Goal: Use online tool/utility: Utilize a website feature to perform a specific function

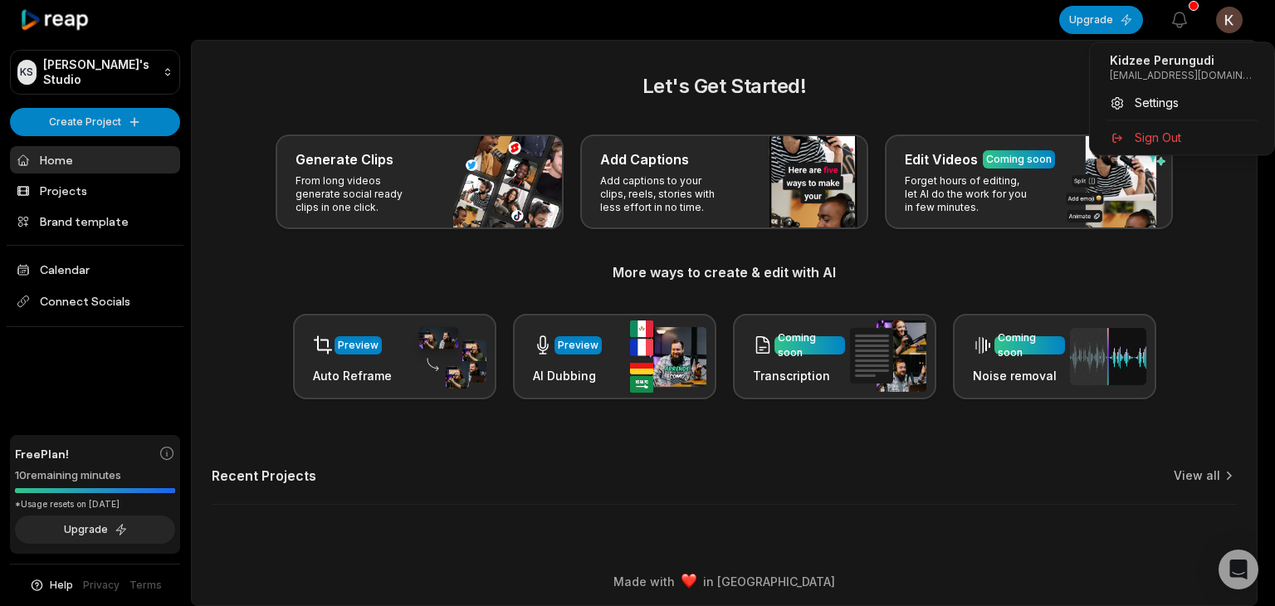
click at [1226, 17] on html "KS Kidzee's Studio Create Project Home Projects Brand template Calendar Connect…" at bounding box center [637, 303] width 1275 height 606
click at [1175, 105] on span "Settings" at bounding box center [1156, 102] width 44 height 17
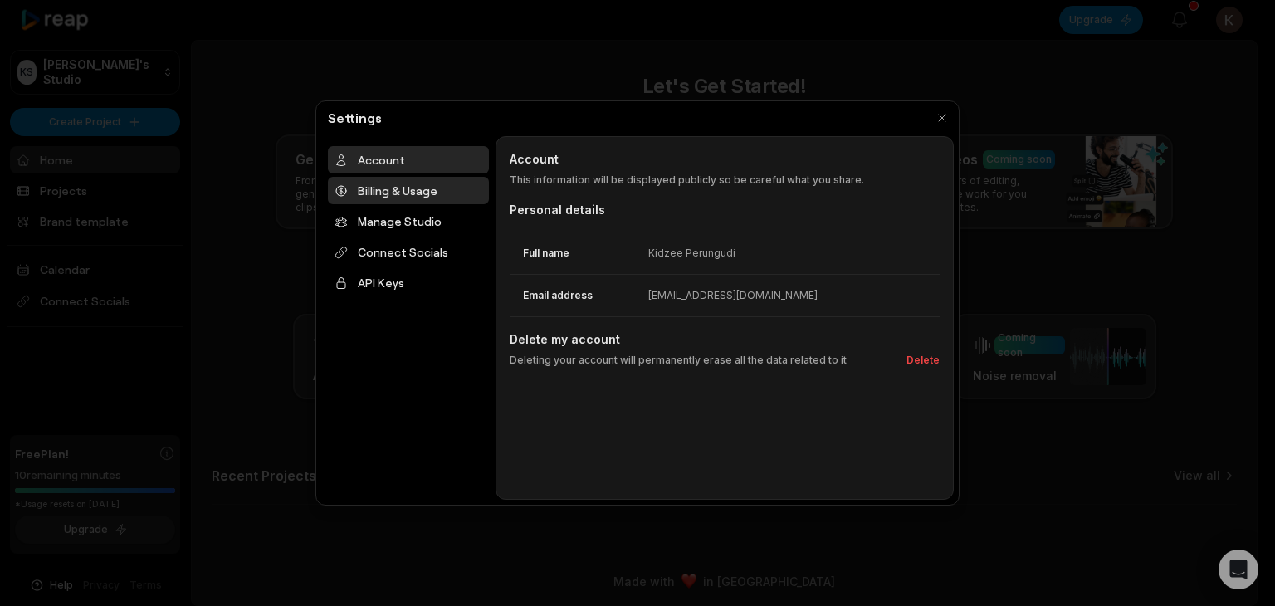
click at [439, 190] on div "Billing & Usage" at bounding box center [408, 190] width 161 height 27
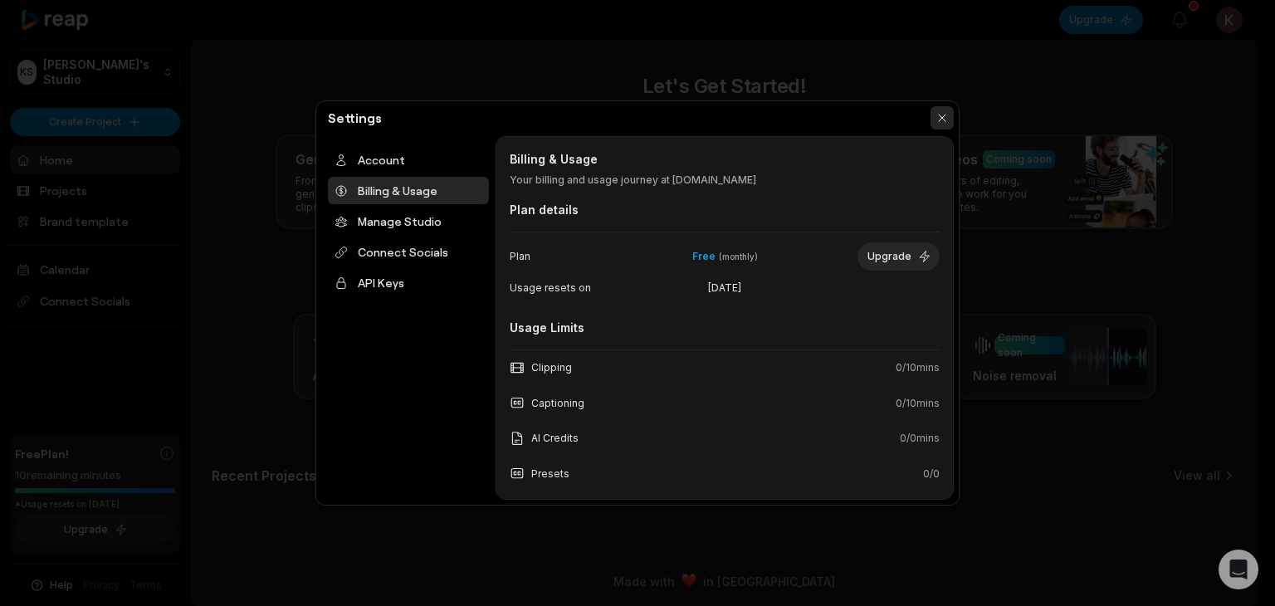
click at [943, 120] on button "button" at bounding box center [941, 117] width 23 height 23
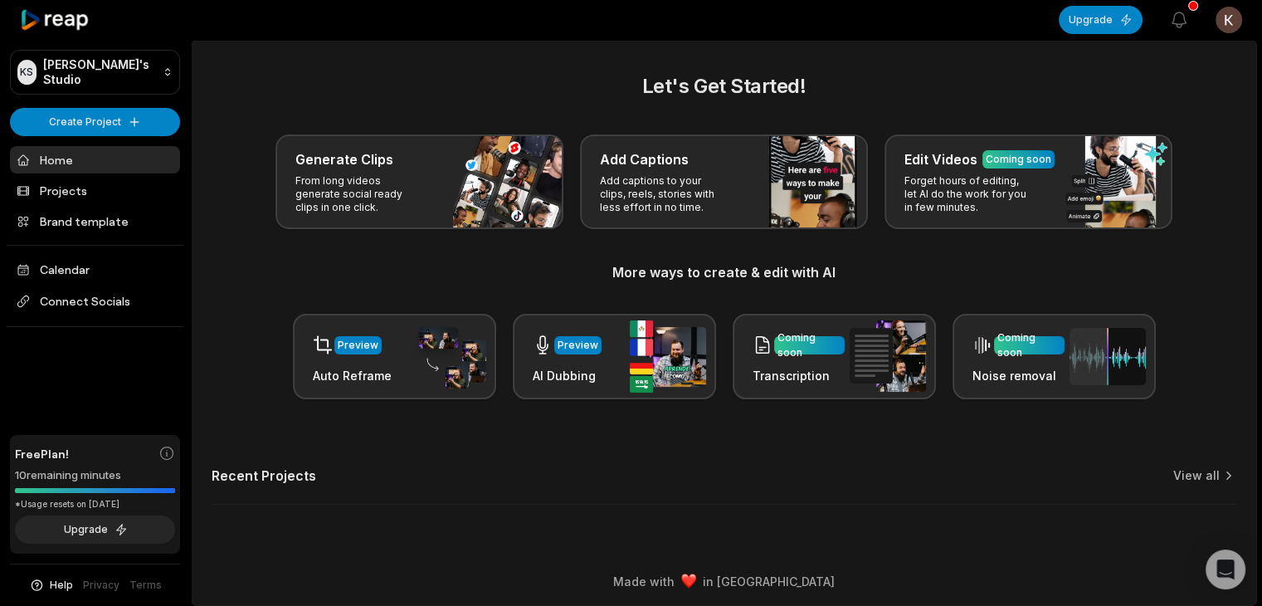
click at [66, 155] on link "Home" at bounding box center [95, 159] width 170 height 27
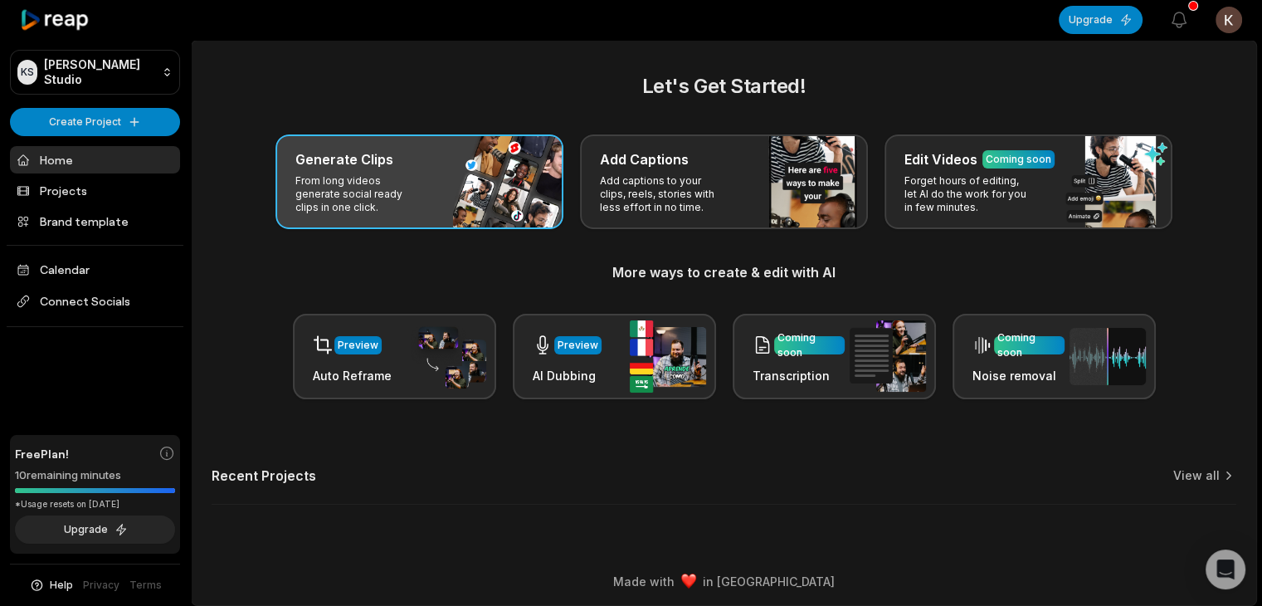
click at [387, 193] on p "From long videos generate social ready clips in one click." at bounding box center [359, 194] width 129 height 40
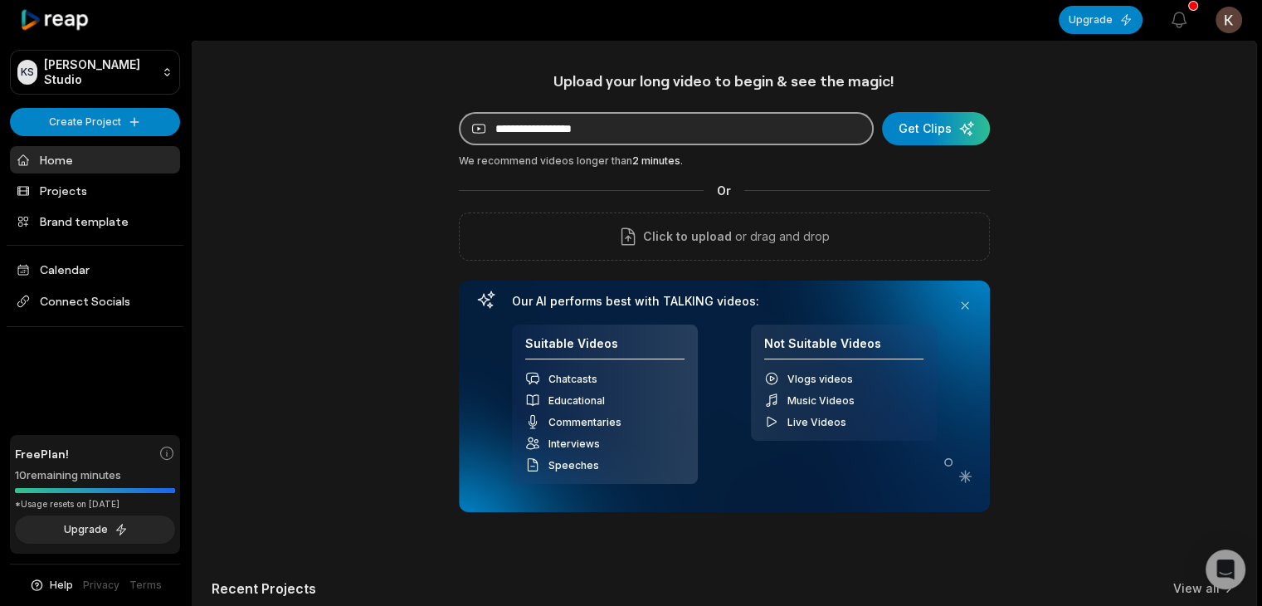
click at [556, 127] on input at bounding box center [666, 128] width 415 height 33
paste input "**********"
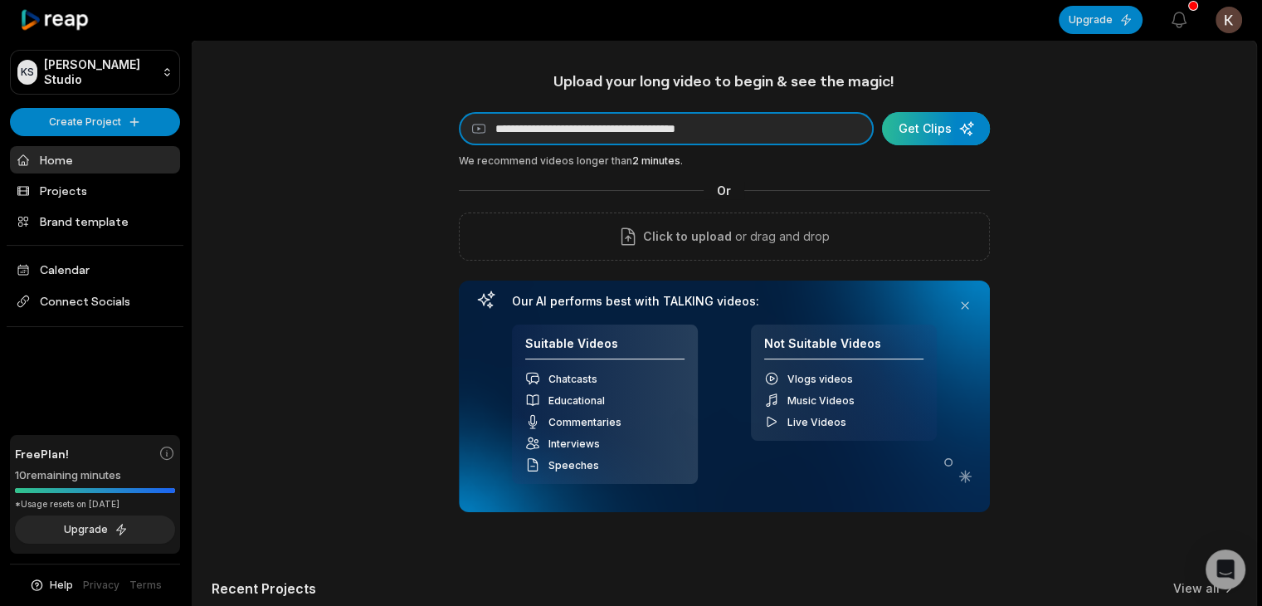
type input "**********"
click at [968, 135] on div "submit" at bounding box center [936, 128] width 108 height 33
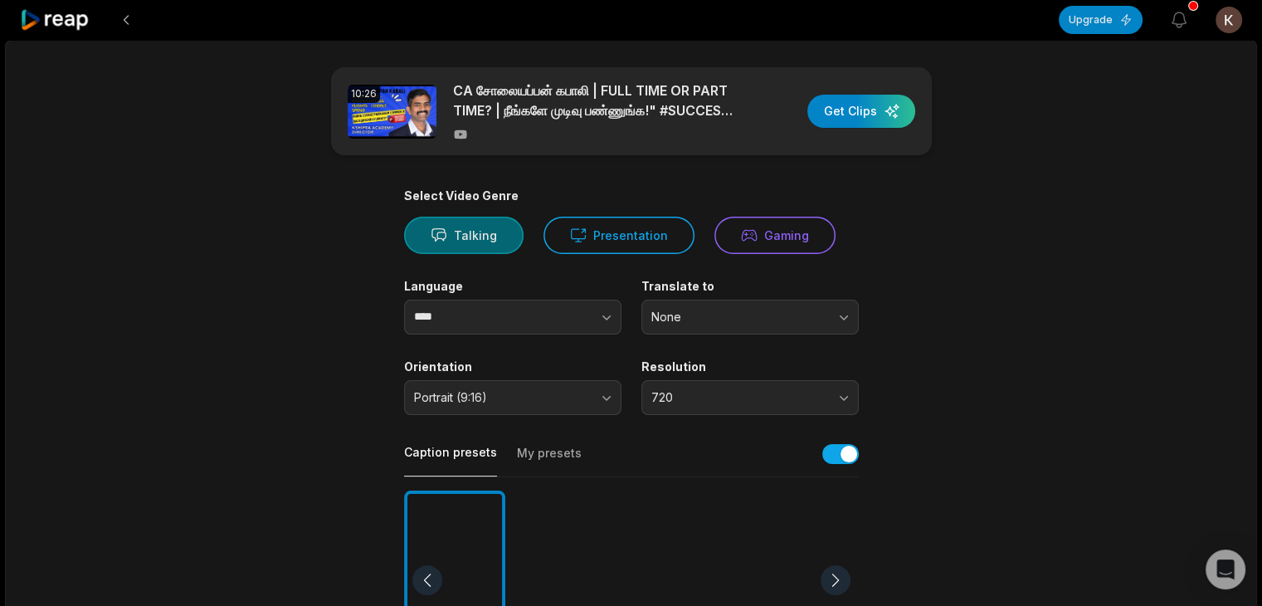
click at [438, 236] on icon at bounding box center [439, 235] width 17 height 17
click at [468, 318] on input "****" at bounding box center [512, 317] width 217 height 35
click at [698, 310] on span "None" at bounding box center [738, 317] width 174 height 15
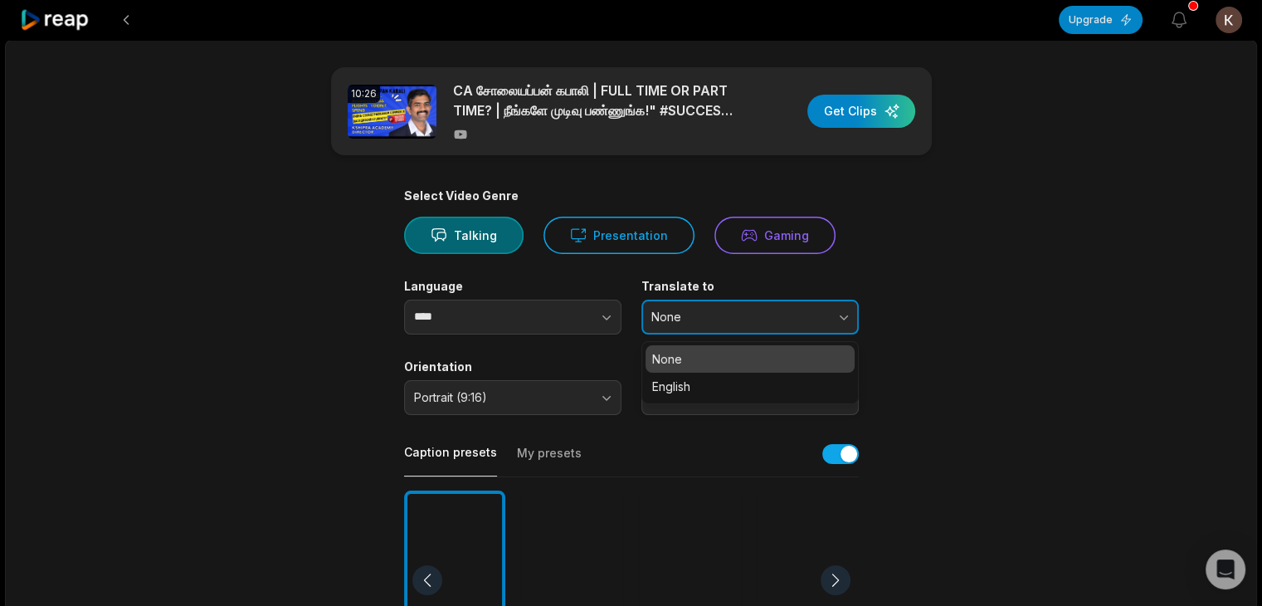
click at [698, 310] on span "None" at bounding box center [738, 317] width 174 height 15
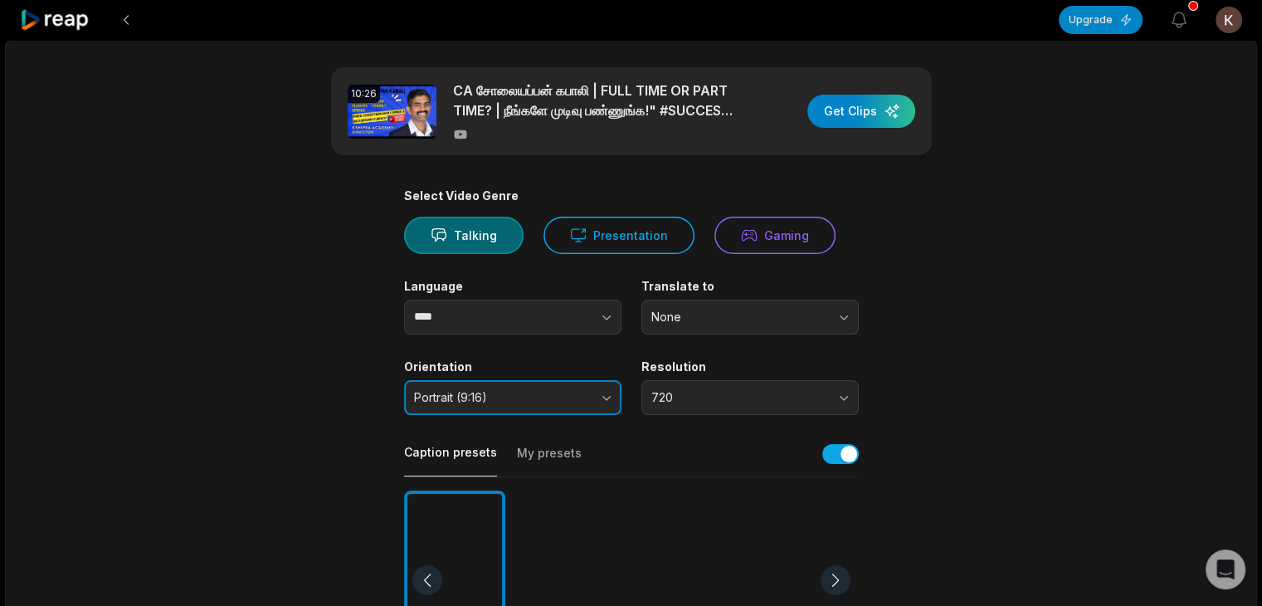
click at [501, 390] on span "Portrait (9:16)" at bounding box center [501, 397] width 174 height 15
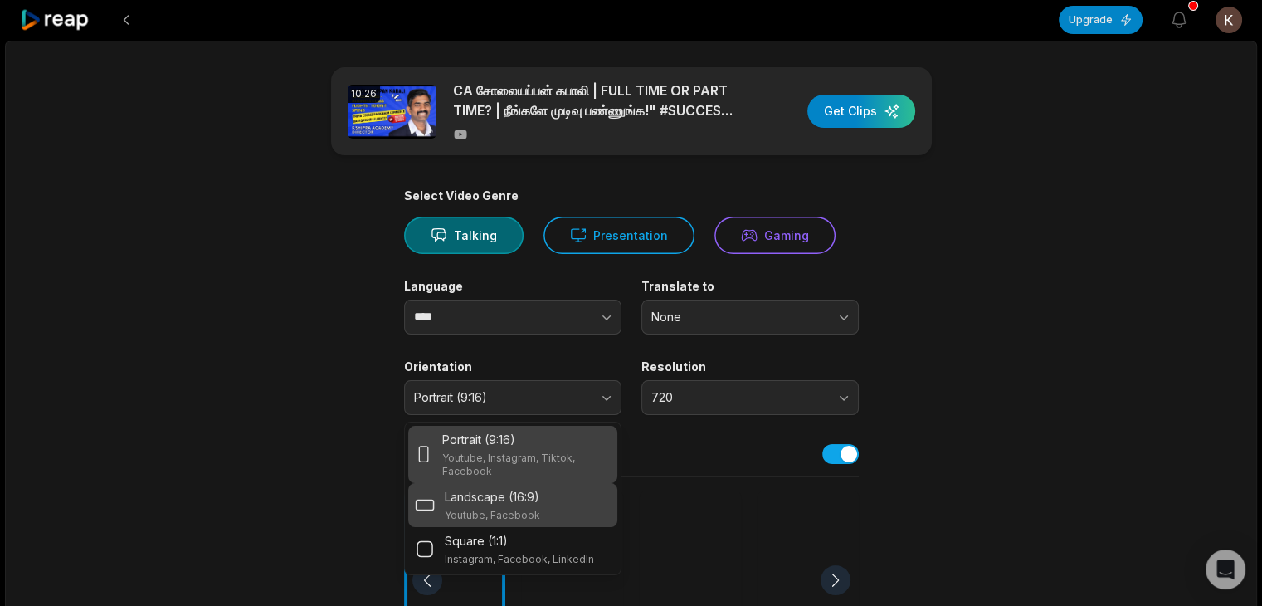
click at [493, 500] on p "Landscape (16:9)" at bounding box center [492, 496] width 95 height 17
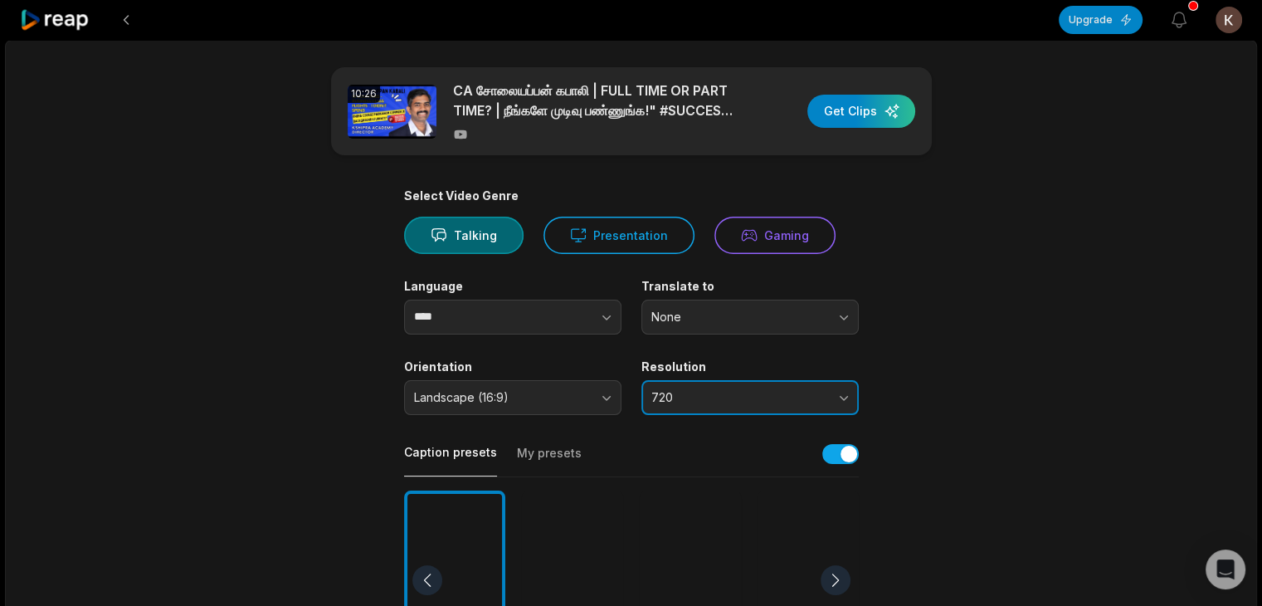
click at [697, 396] on span "720" at bounding box center [738, 397] width 174 height 15
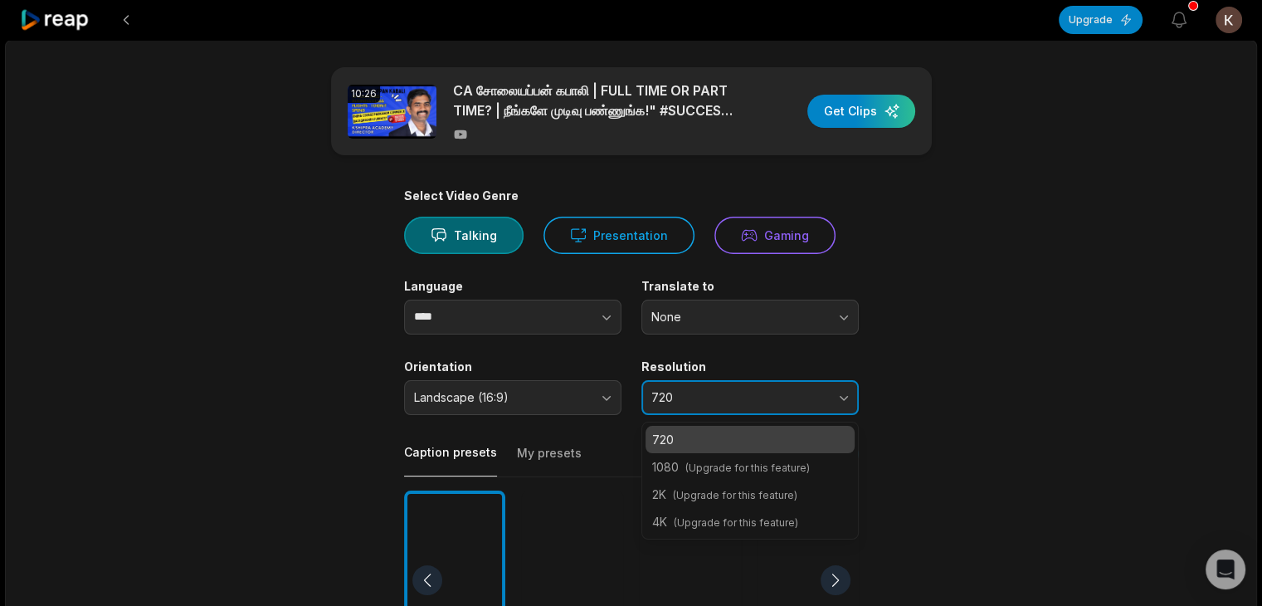
click at [697, 396] on span "720" at bounding box center [738, 397] width 174 height 15
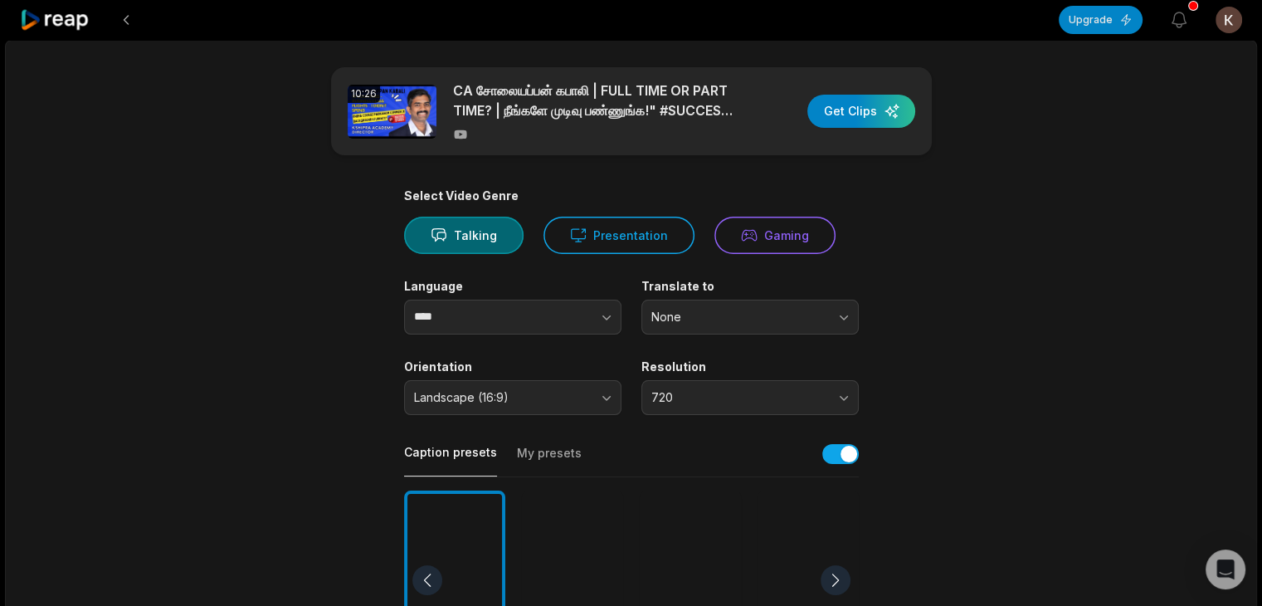
click at [994, 238] on main "10:26 CA சோலையப்பன் கபாலி | FULL TIME OR PART TIME? | நீங்களே முடிவு பண்ணுங்க!"…" at bounding box center [631, 575] width 803 height 1017
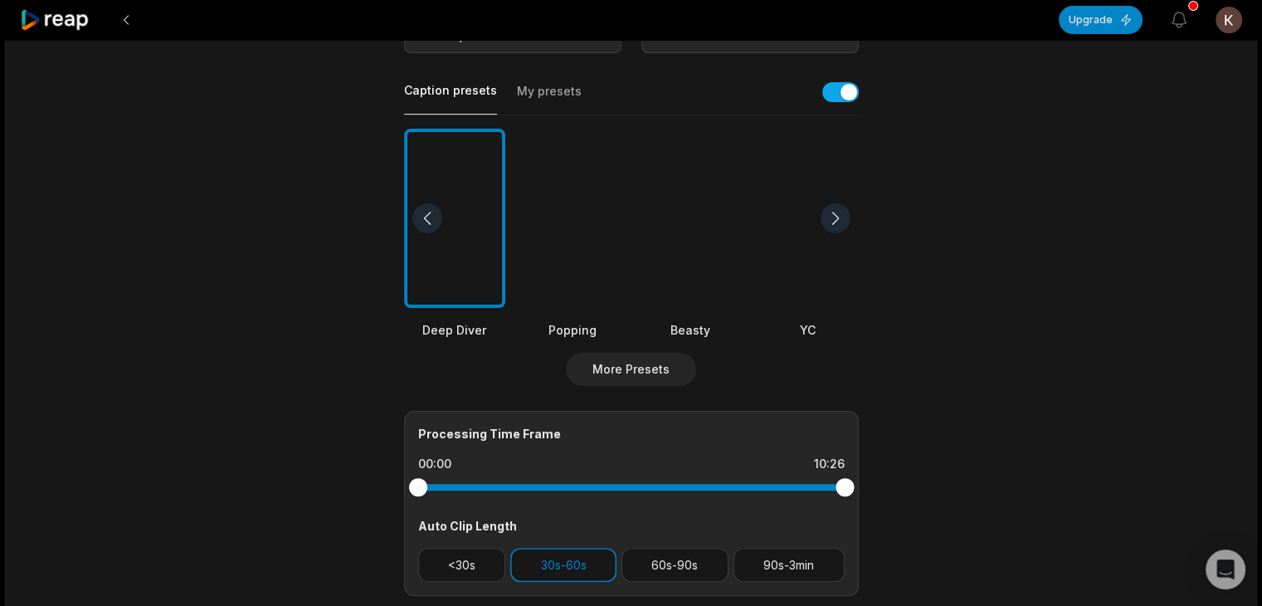
scroll to position [498, 0]
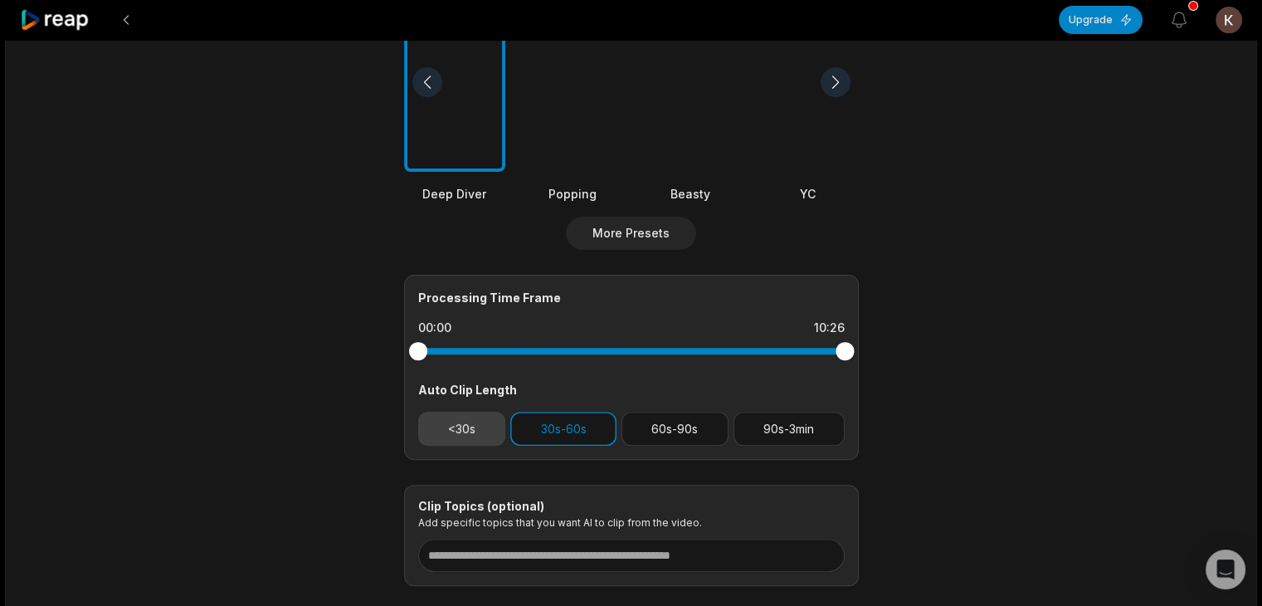
click at [468, 433] on button "<30s" at bounding box center [462, 429] width 88 height 34
click at [571, 429] on button "30s-60s" at bounding box center [563, 429] width 106 height 34
click at [1026, 311] on main "10:26 CA சோலையப்பன் கபாலி | FULL TIME OR PART TIME? | நீங்களே முடிவு பண்ணுங்க!"…" at bounding box center [631, 77] width 803 height 1017
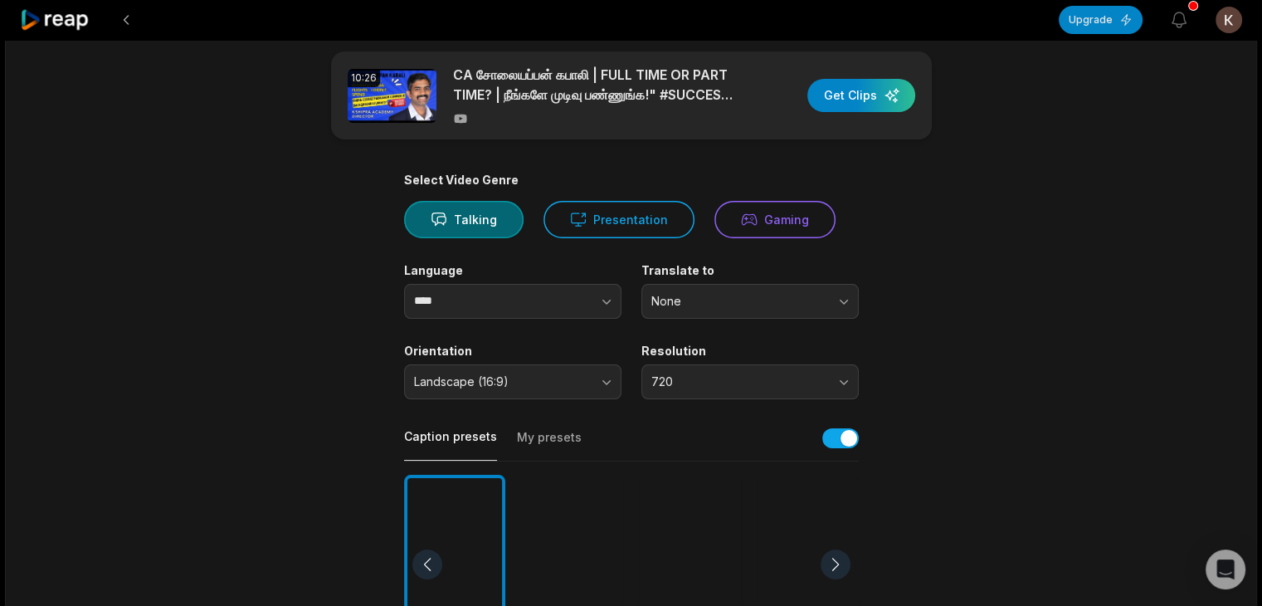
scroll to position [0, 0]
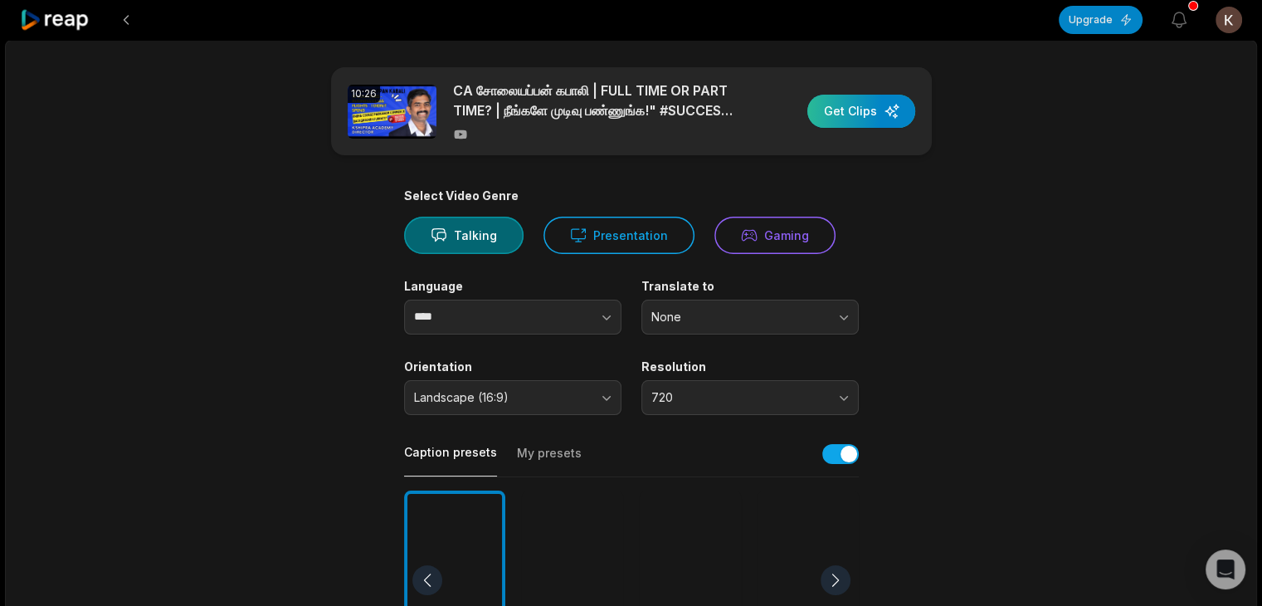
click at [863, 114] on div "button" at bounding box center [861, 111] width 108 height 33
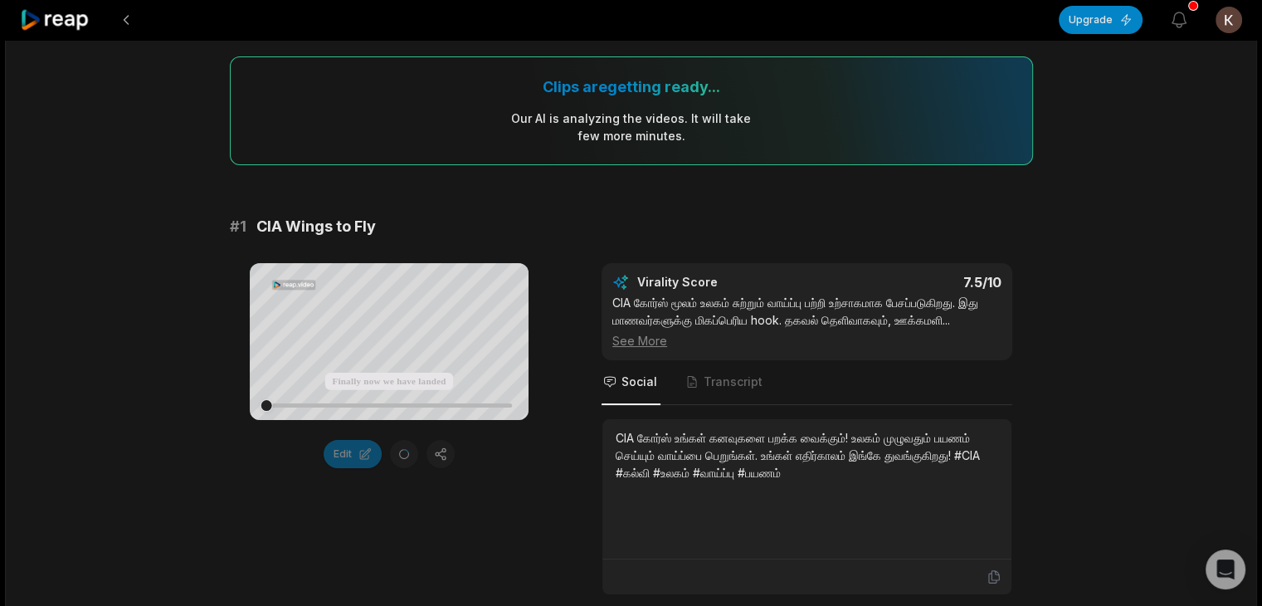
scroll to position [83, 0]
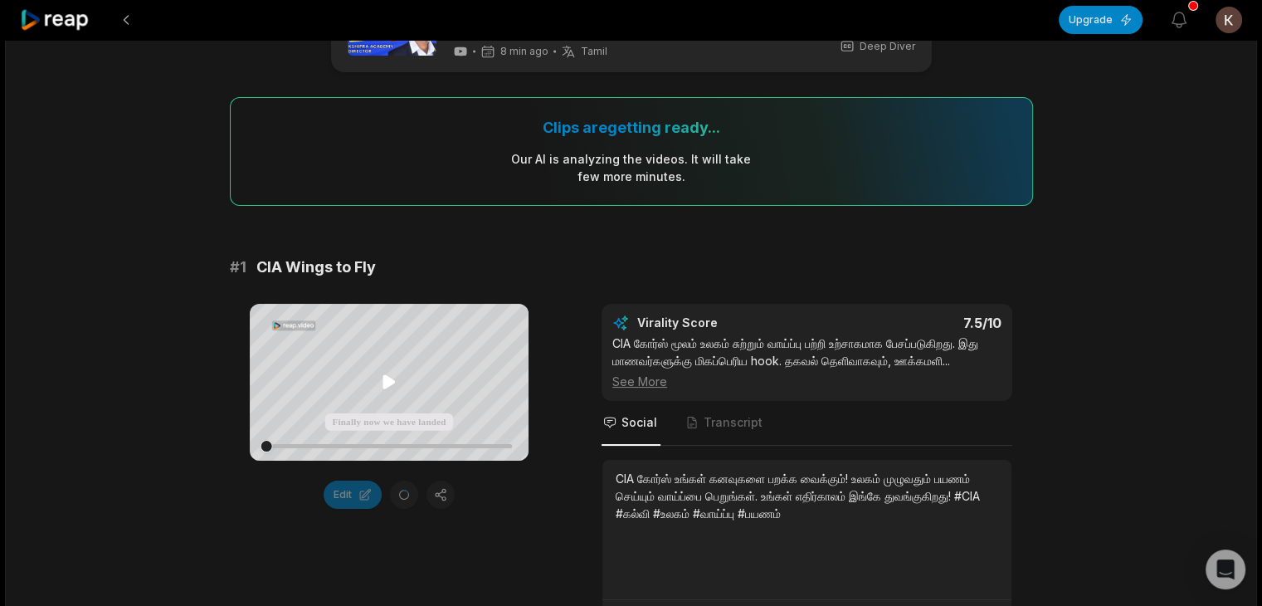
click at [387, 380] on icon at bounding box center [389, 382] width 12 height 14
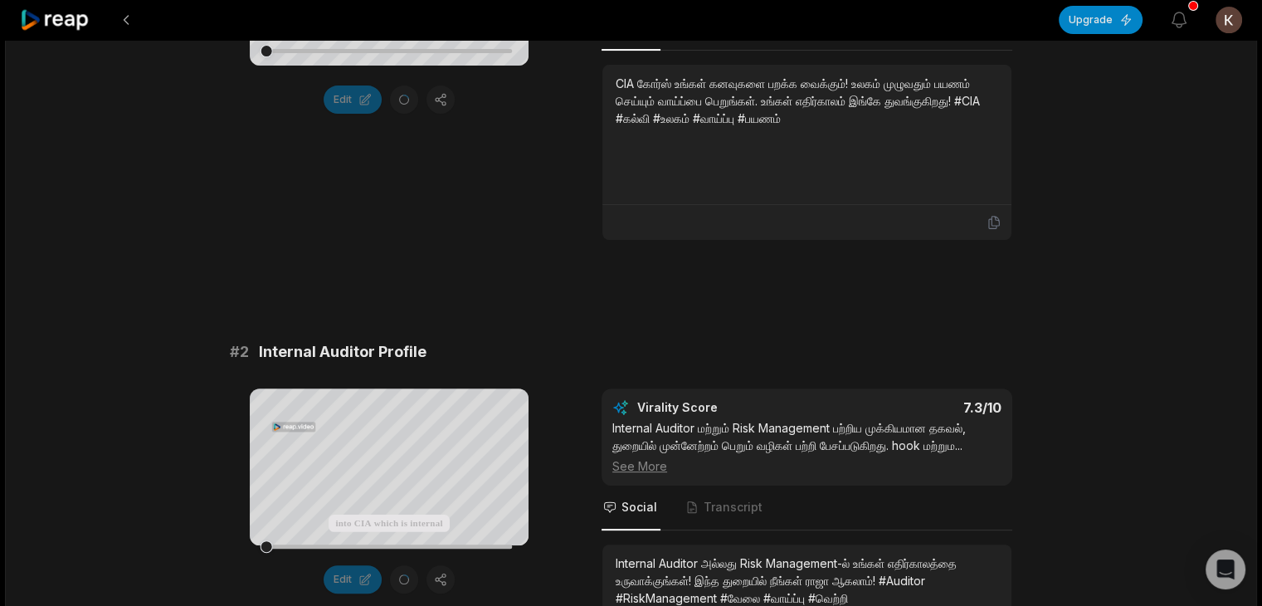
scroll to position [498, 0]
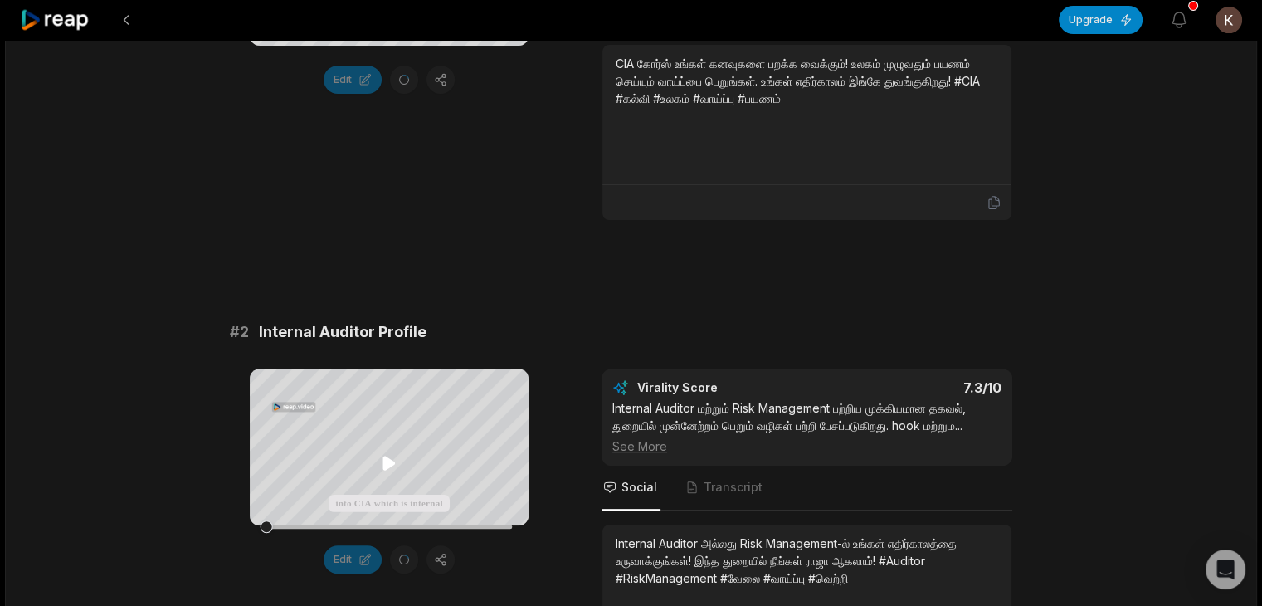
click at [392, 458] on icon at bounding box center [389, 463] width 20 height 20
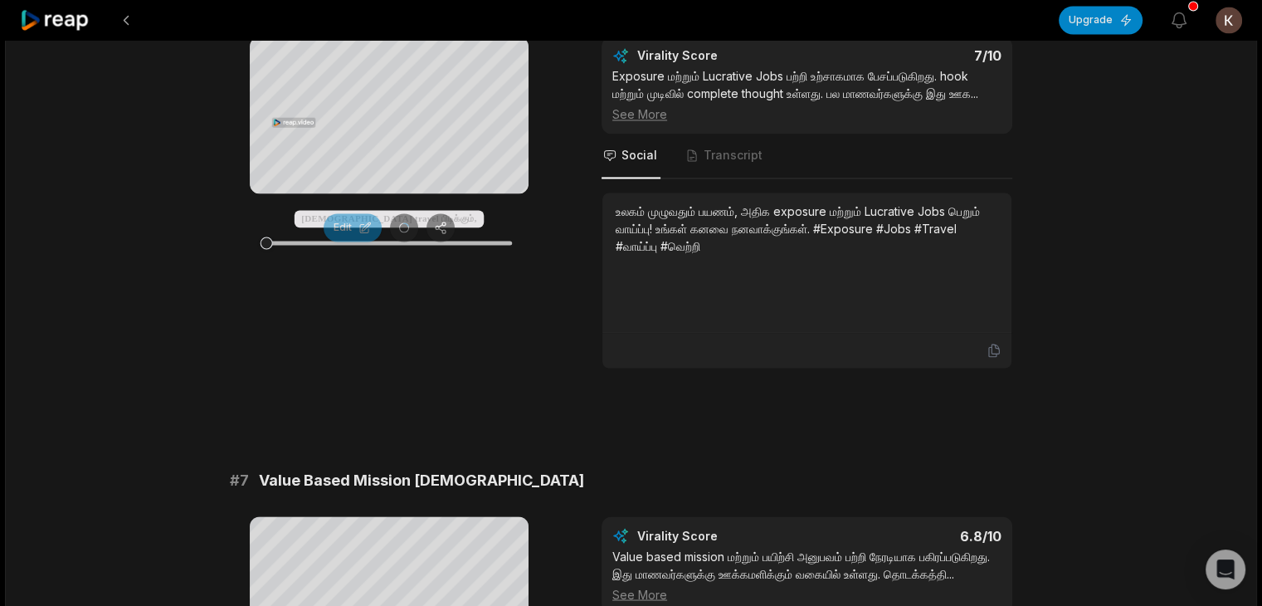
scroll to position [2185, 0]
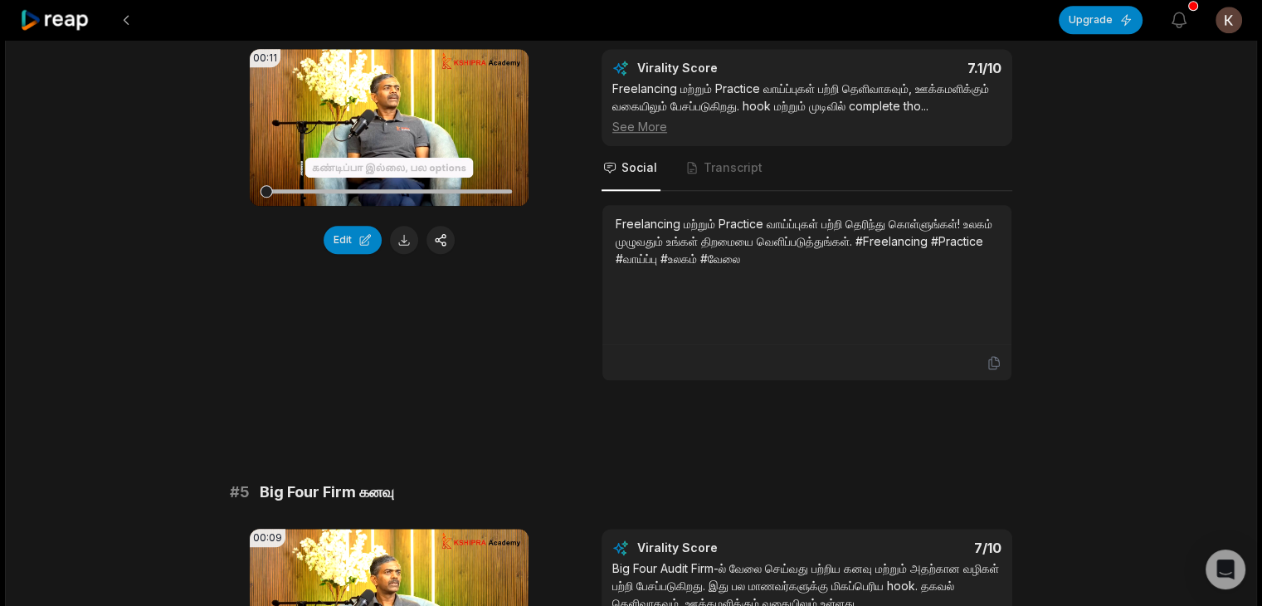
scroll to position [1494, 0]
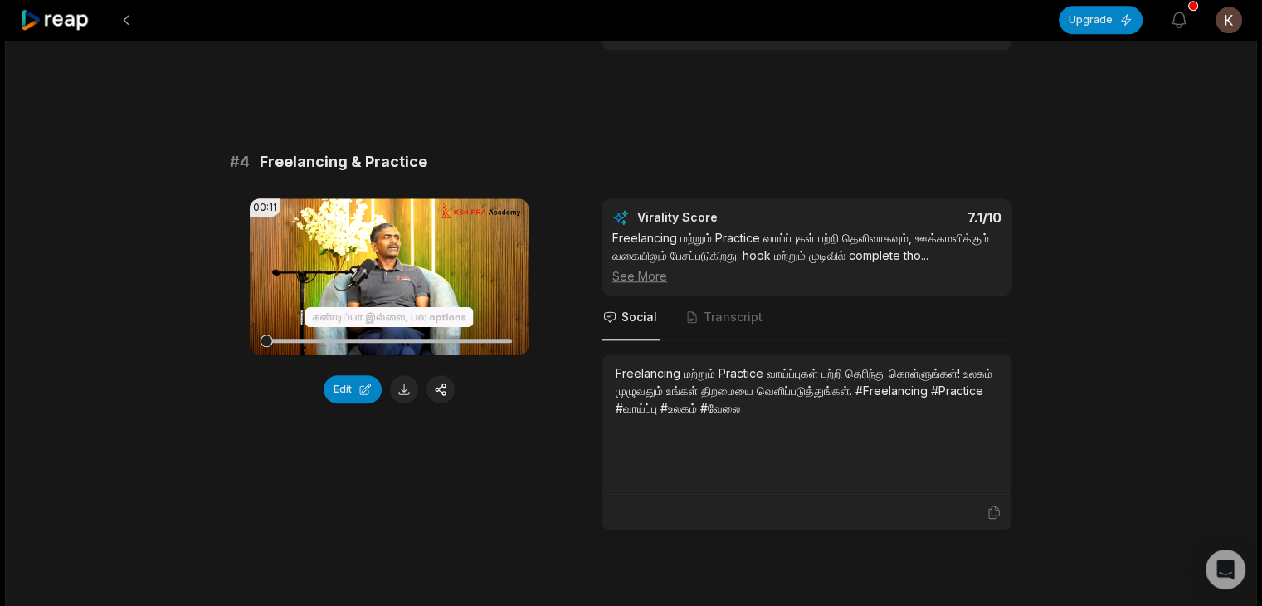
click at [647, 285] on div "See More" at bounding box center [806, 275] width 389 height 17
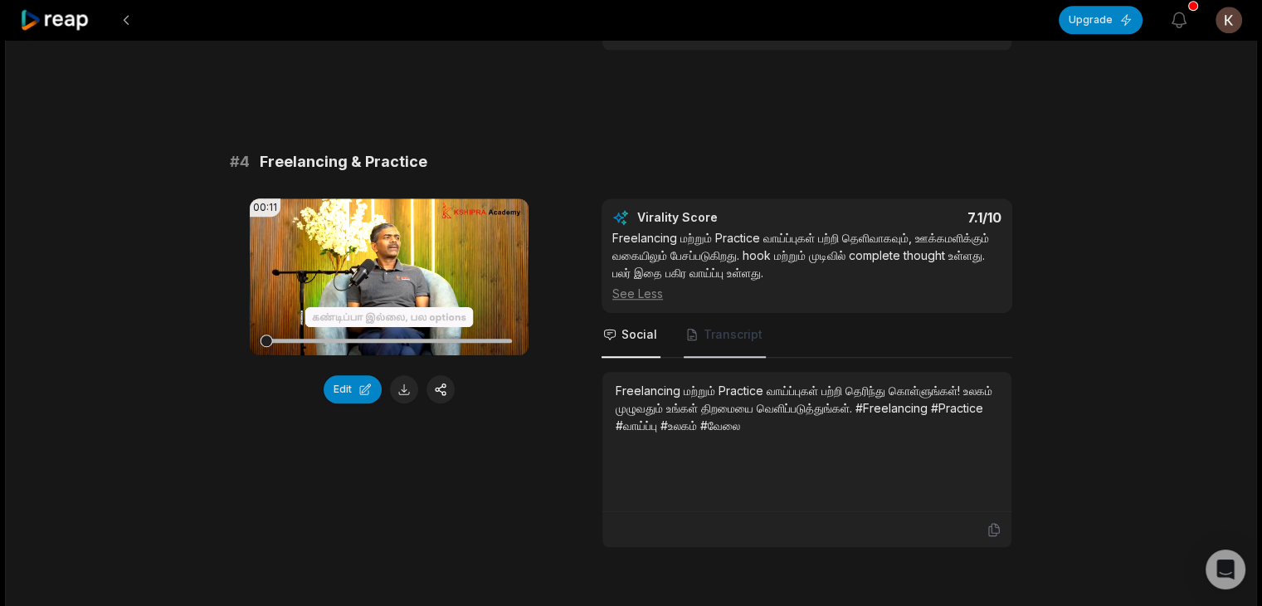
click at [734, 343] on span "Transcript" at bounding box center [733, 334] width 59 height 17
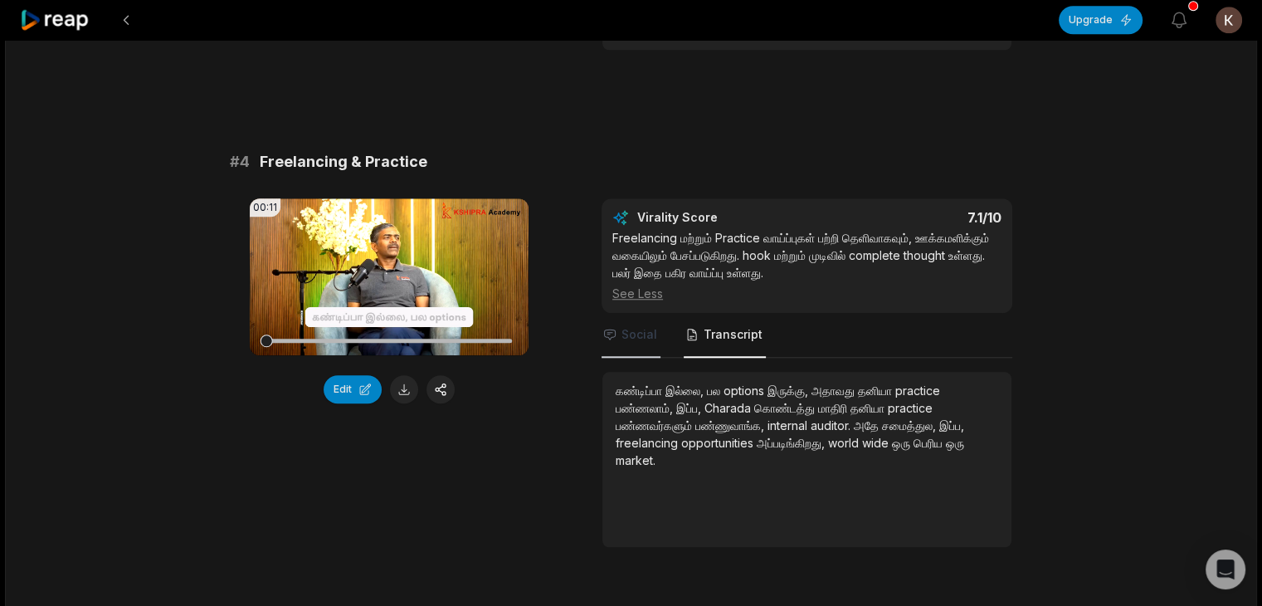
click at [641, 343] on span "Social" at bounding box center [640, 334] width 36 height 17
